Goal: Navigation & Orientation: Go to known website

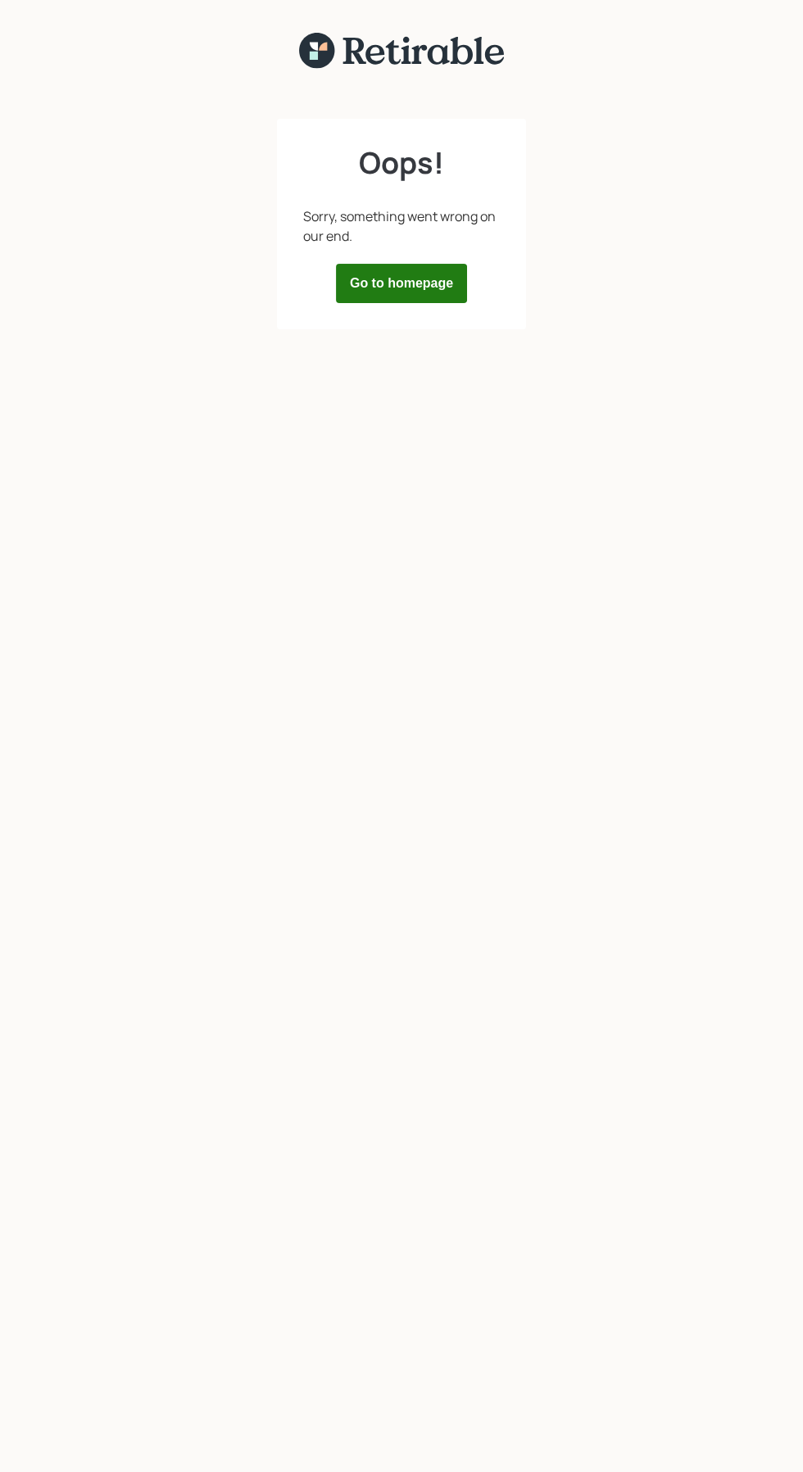
click at [578, 732] on div "Oops! Sorry, something went wrong on our end. Go to homepage" at bounding box center [401, 781] width 803 height 1423
click at [387, 283] on button "Go to homepage" at bounding box center [401, 283] width 131 height 39
